Goal: Task Accomplishment & Management: Manage account settings

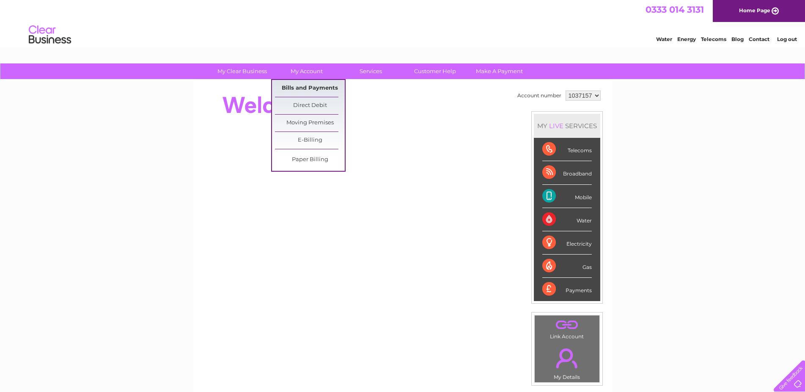
click at [310, 83] on link "Bills and Payments" at bounding box center [310, 88] width 70 height 17
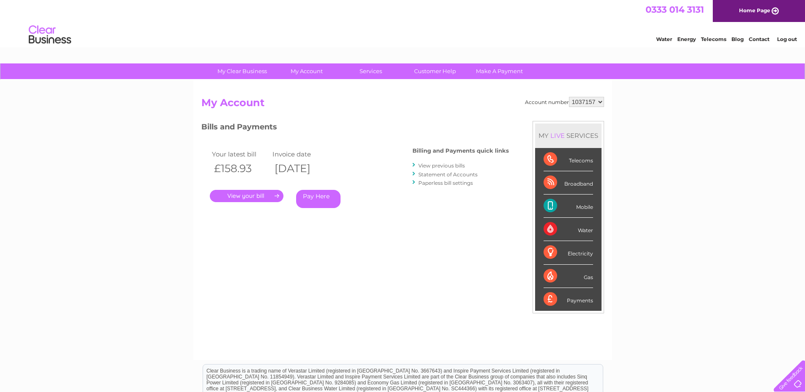
click at [260, 198] on link "." at bounding box center [247, 196] width 74 height 12
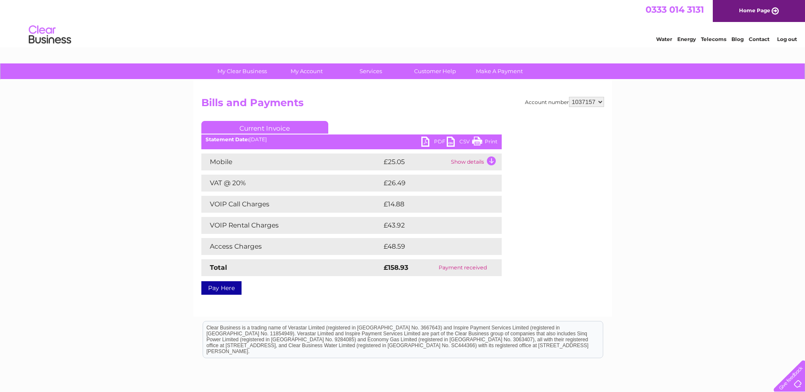
click at [491, 160] on td "Show details" at bounding box center [475, 162] width 53 height 17
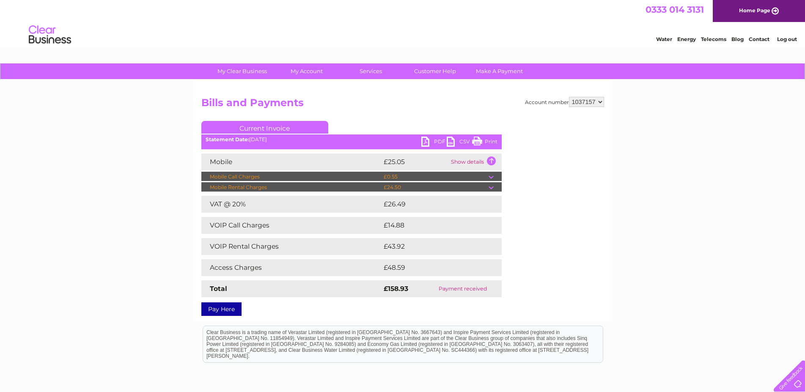
click at [495, 186] on td at bounding box center [495, 187] width 13 height 10
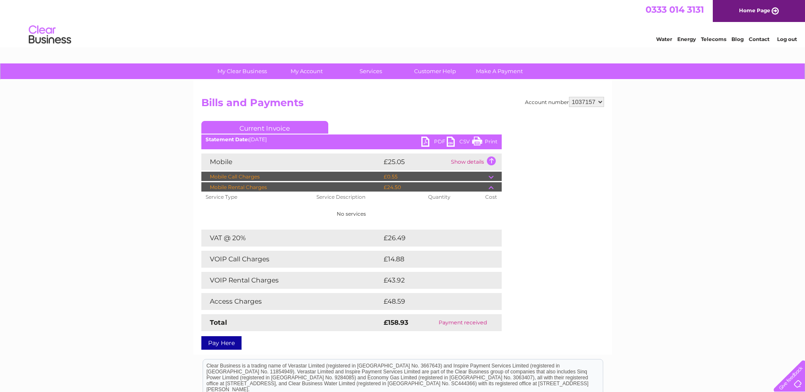
click at [492, 178] on td at bounding box center [495, 177] width 13 height 10
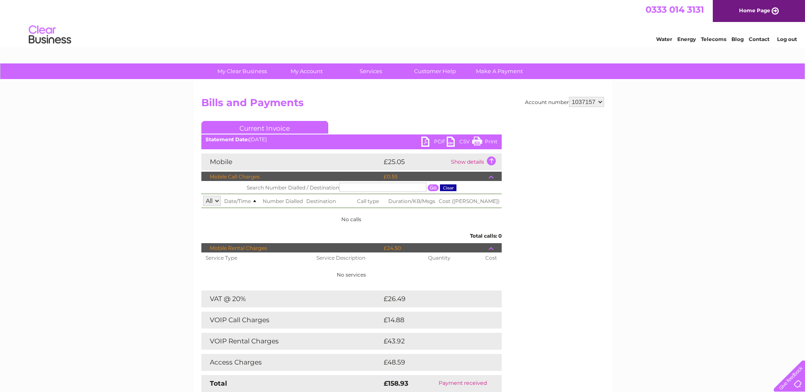
click at [492, 178] on td at bounding box center [495, 177] width 13 height 10
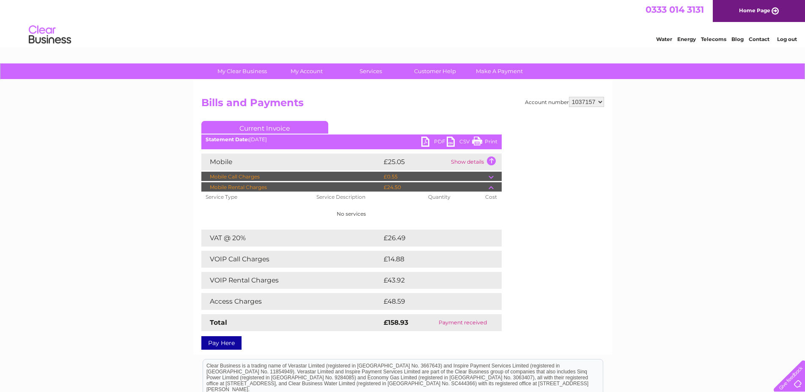
click at [489, 165] on td "Show details" at bounding box center [475, 162] width 53 height 17
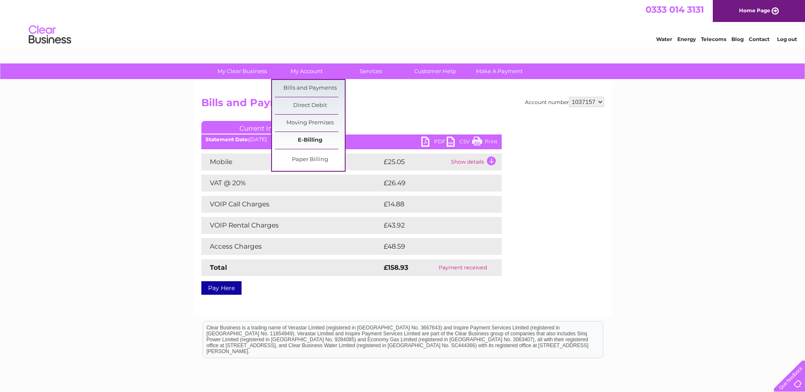
click at [303, 145] on link "E-Billing" at bounding box center [310, 140] width 70 height 17
